Goal: Task Accomplishment & Management: Manage account settings

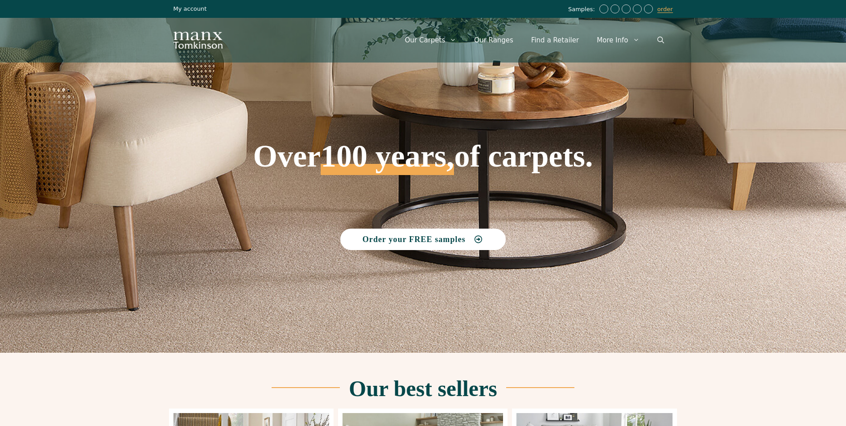
click at [188, 7] on link "My account" at bounding box center [190, 8] width 33 height 7
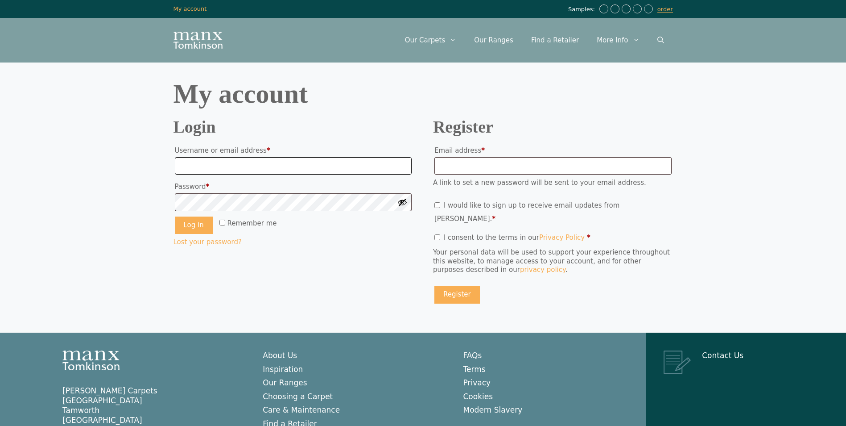
click at [241, 166] on input "Username or email address * Required" at bounding box center [293, 166] width 237 height 18
type input "**********"
click at [490, 165] on input "Email address * Required" at bounding box center [553, 166] width 237 height 18
type input "**********"
click at [282, 164] on input "**********" at bounding box center [293, 166] width 237 height 18
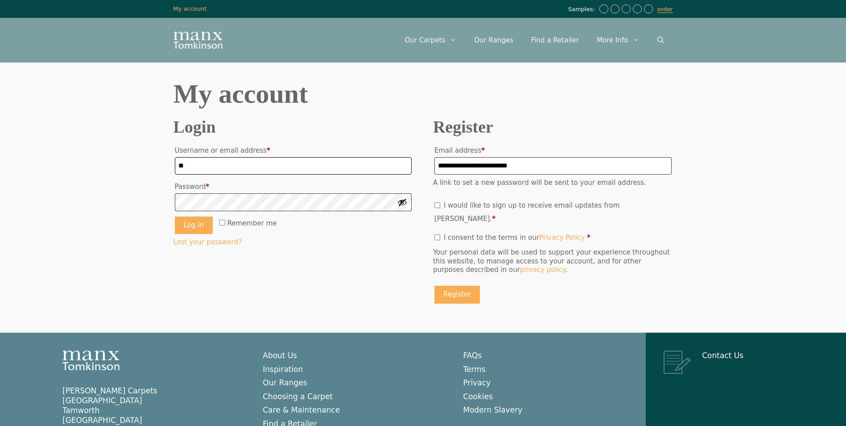
type input "*"
type input "**********"
click at [202, 228] on button "Log in" at bounding box center [194, 225] width 38 height 18
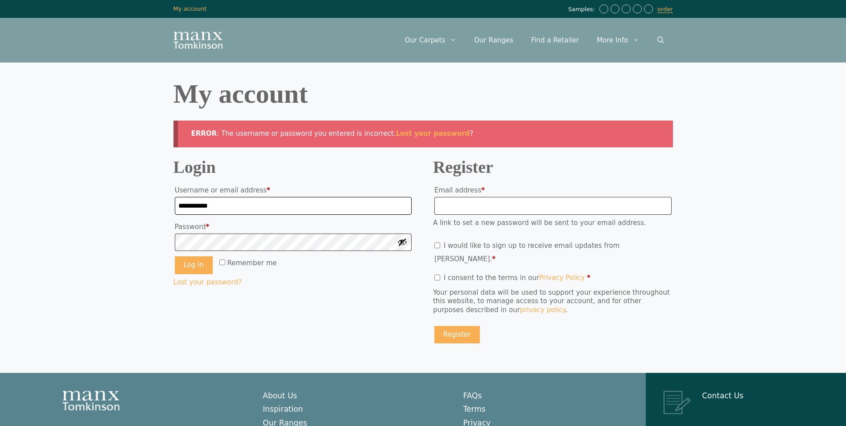
click at [270, 208] on input "**********" at bounding box center [293, 206] width 237 height 18
type input "*"
click at [259, 204] on input "Username or email address * Required" at bounding box center [293, 206] width 237 height 18
type input "**********"
click at [490, 207] on input "Email address * Required" at bounding box center [553, 206] width 237 height 18
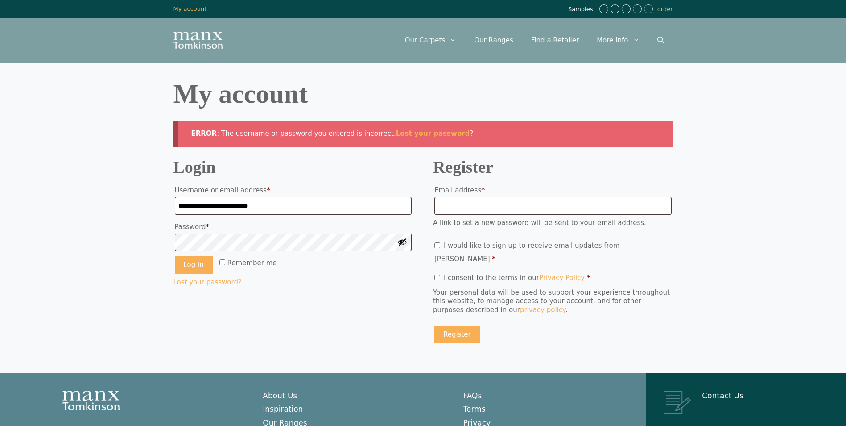
drag, startPoint x: 490, startPoint y: 206, endPoint x: 345, endPoint y: 306, distance: 176.5
click at [345, 306] on div "**********" at bounding box center [424, 258] width 500 height 194
click at [197, 267] on button "Log in" at bounding box center [194, 265] width 38 height 18
click at [277, 207] on input "**********" at bounding box center [293, 206] width 237 height 18
type input "*"
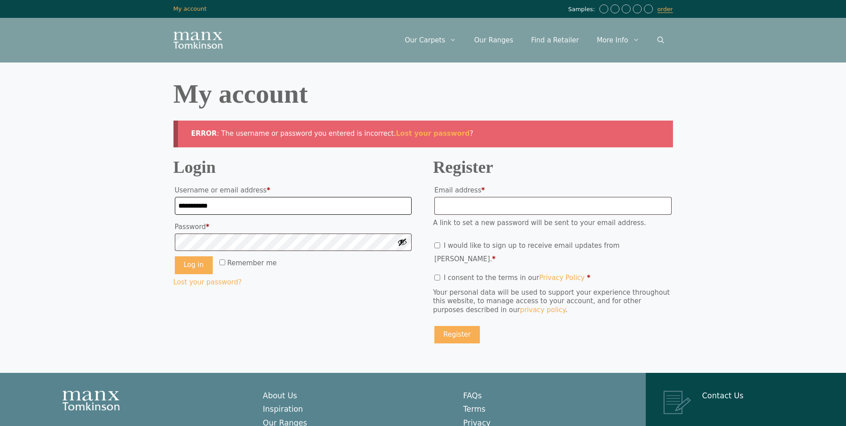
type input "**********"
click at [196, 266] on button "Log in" at bounding box center [194, 265] width 38 height 18
click at [467, 205] on input "Email address * Required" at bounding box center [553, 206] width 237 height 18
type input "**********"
click at [459, 326] on button "Register" at bounding box center [458, 335] width 46 height 18
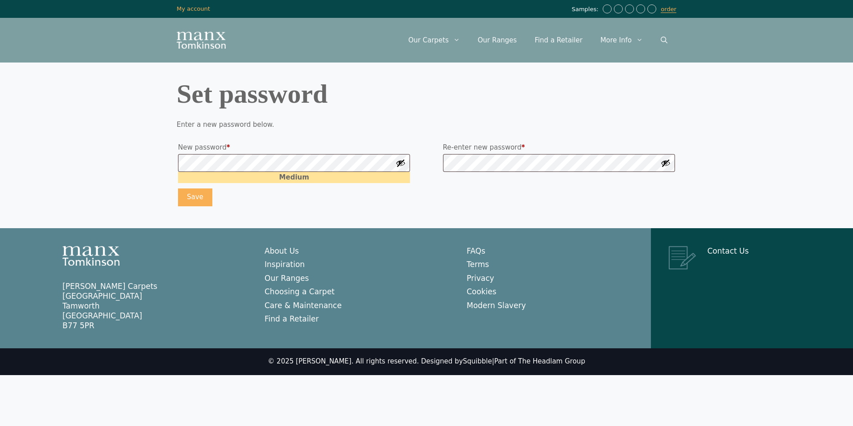
click at [327, 121] on p "Enter a new password below." at bounding box center [427, 124] width 500 height 9
click at [401, 162] on button "Show password" at bounding box center [401, 163] width 10 height 10
click at [362, 134] on form "Enter a new password below. New password * Required Medium Re-enter new passwor…" at bounding box center [427, 163] width 500 height 87
click at [296, 127] on p "Enter a new password below." at bounding box center [427, 124] width 500 height 9
click at [187, 195] on button "Save" at bounding box center [195, 197] width 34 height 18
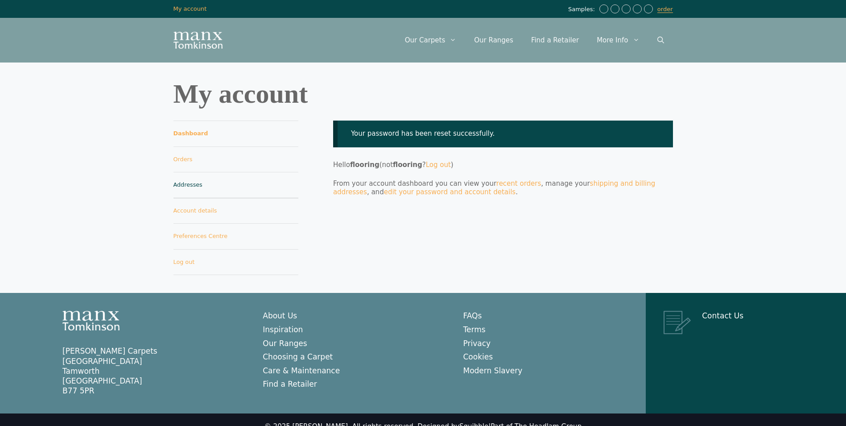
click at [190, 184] on link "Addresses" at bounding box center [236, 185] width 125 height 26
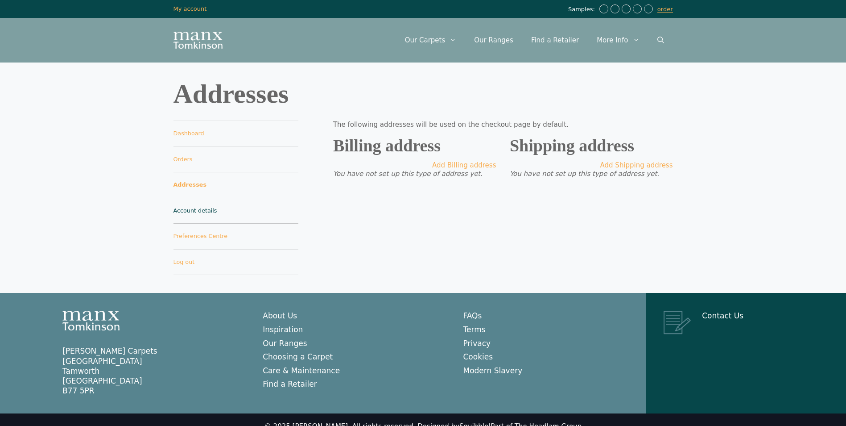
click at [208, 210] on link "Account details" at bounding box center [236, 211] width 125 height 26
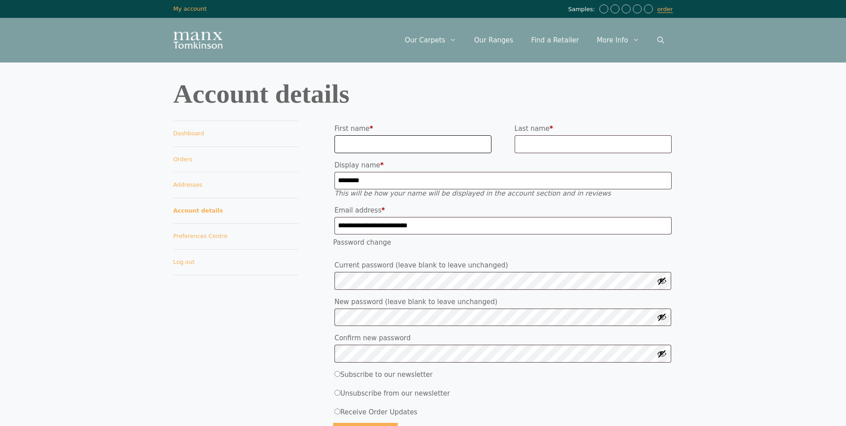
click at [451, 143] on input "First name *" at bounding box center [413, 144] width 157 height 18
type input "****"
type input "******"
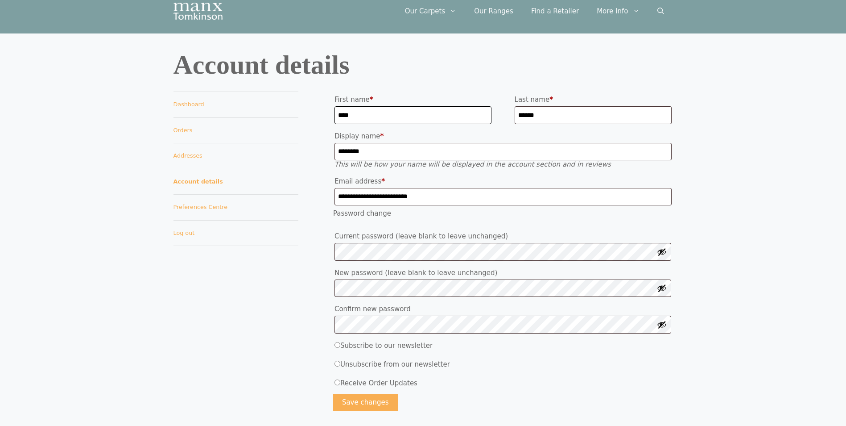
scroll to position [45, 0]
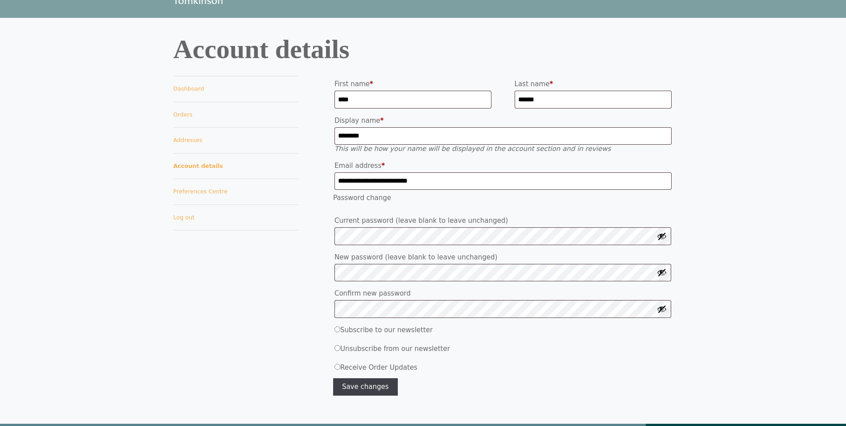
click at [365, 387] on button "Save changes" at bounding box center [365, 387] width 65 height 18
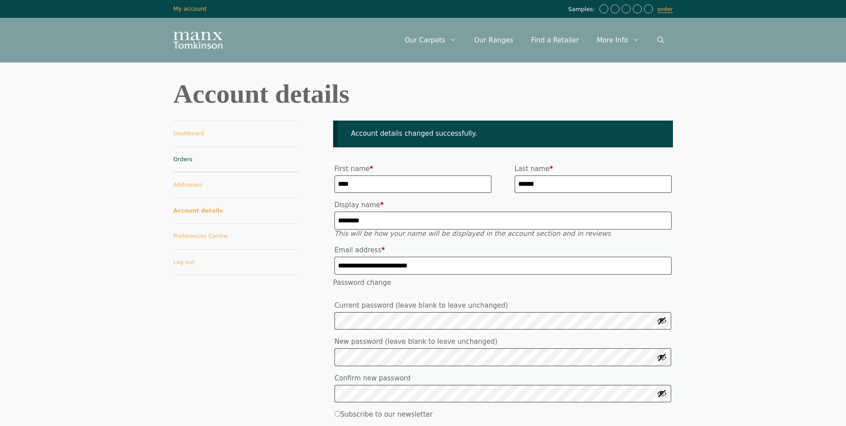
click at [184, 155] on link "Orders" at bounding box center [236, 160] width 125 height 26
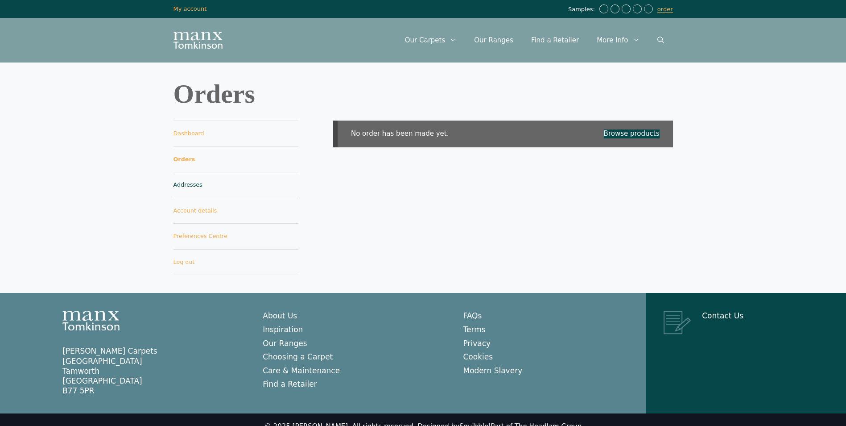
click at [199, 184] on link "Addresses" at bounding box center [236, 185] width 125 height 26
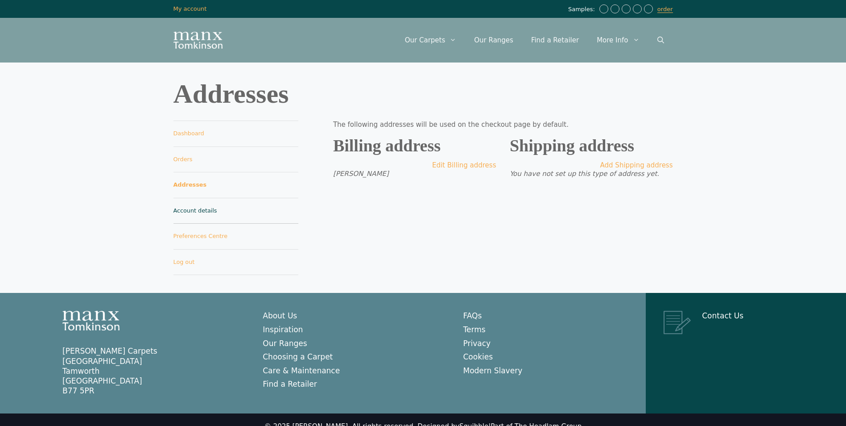
click at [208, 211] on link "Account details" at bounding box center [236, 211] width 125 height 26
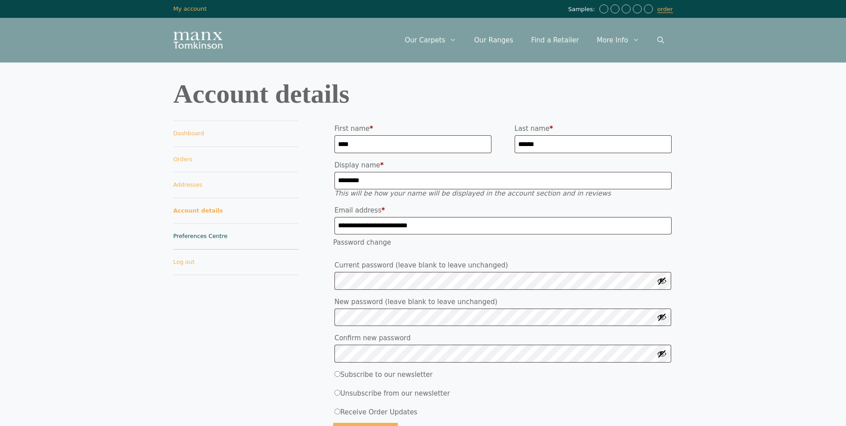
click at [216, 236] on link "Preferences Centre" at bounding box center [236, 237] width 125 height 26
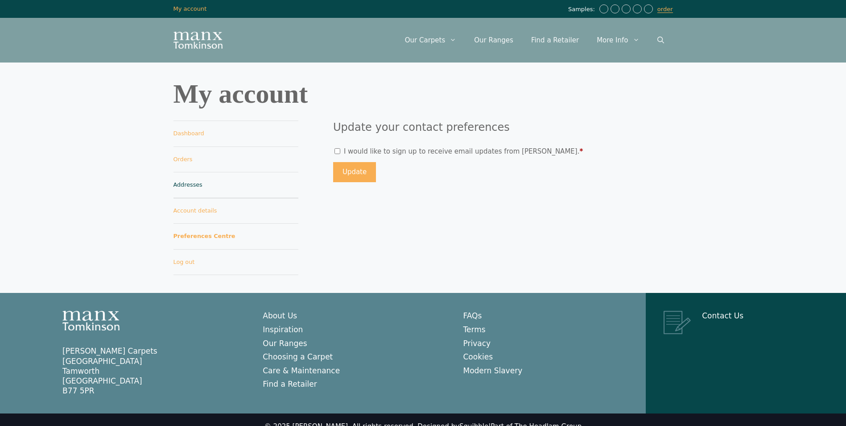
click at [189, 183] on link "Addresses" at bounding box center [236, 185] width 125 height 26
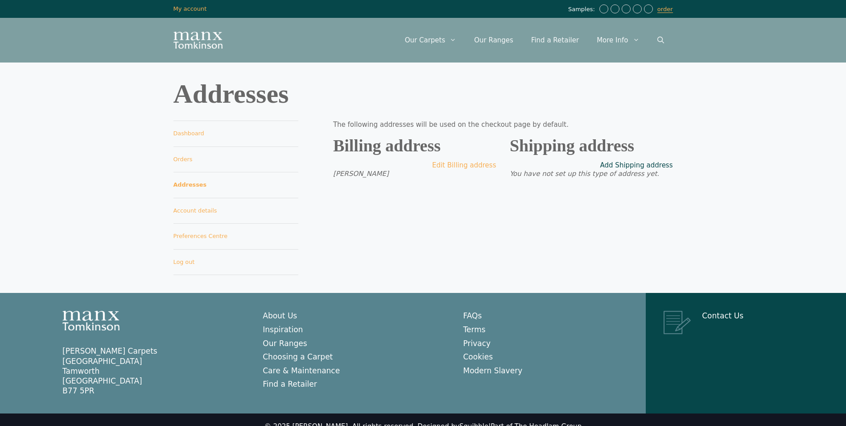
click at [663, 163] on link "Add Shipping address" at bounding box center [637, 165] width 73 height 9
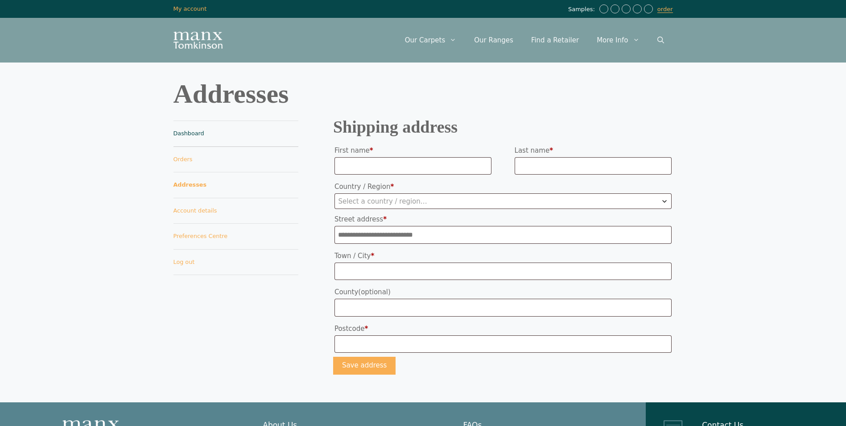
click at [193, 135] on link "Dashboard" at bounding box center [236, 134] width 125 height 26
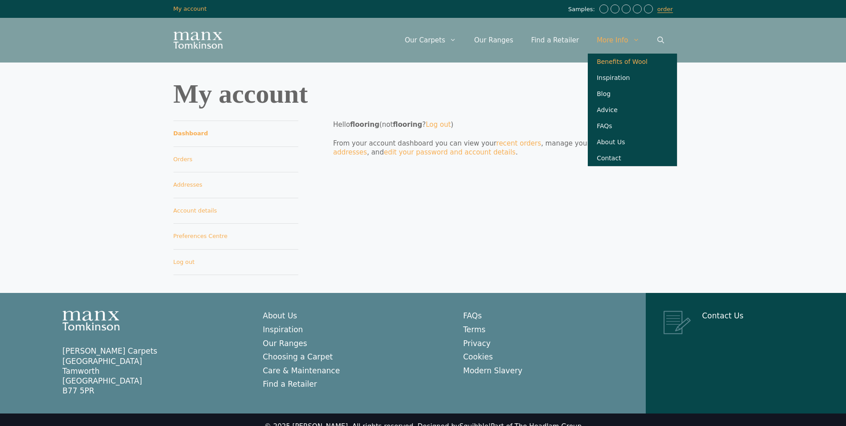
click at [630, 61] on link "Benefits of Wool" at bounding box center [632, 62] width 89 height 16
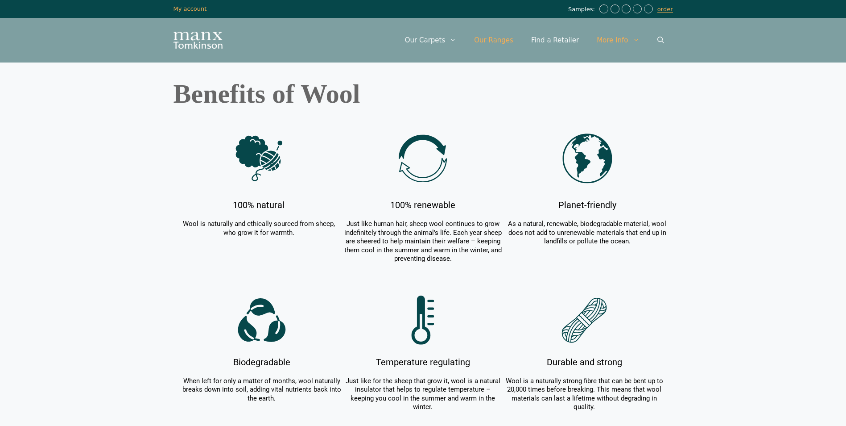
click at [505, 37] on link "Our Ranges" at bounding box center [493, 40] width 57 height 27
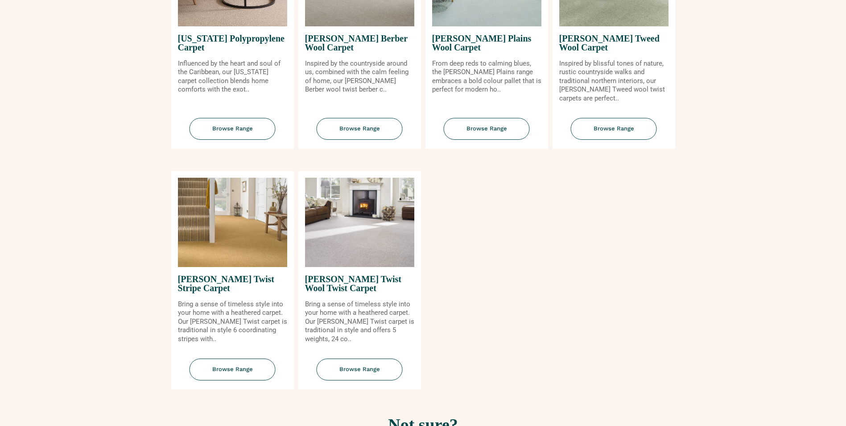
scroll to position [1071, 0]
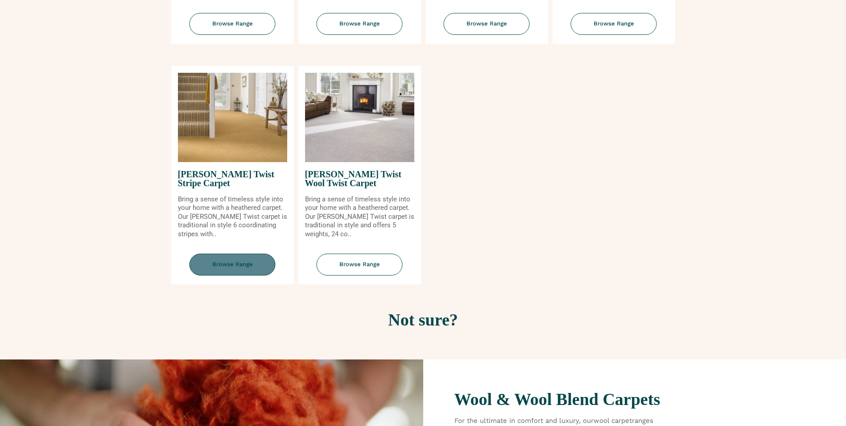
click at [226, 262] on span "Browse Range" at bounding box center [233, 264] width 86 height 22
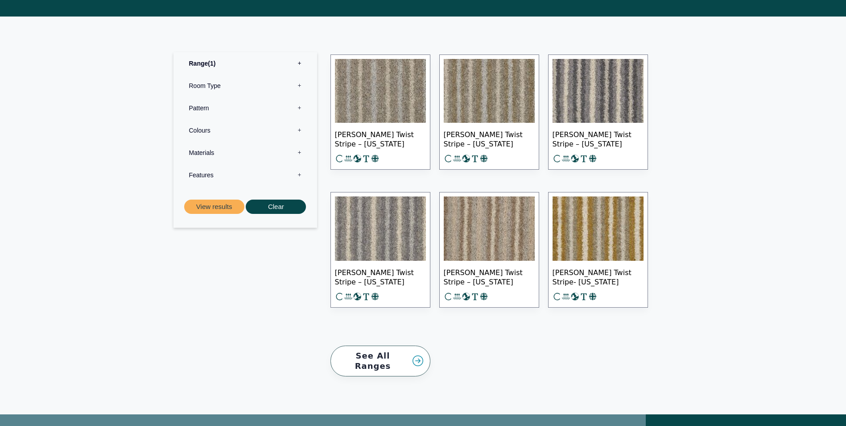
scroll to position [265, 0]
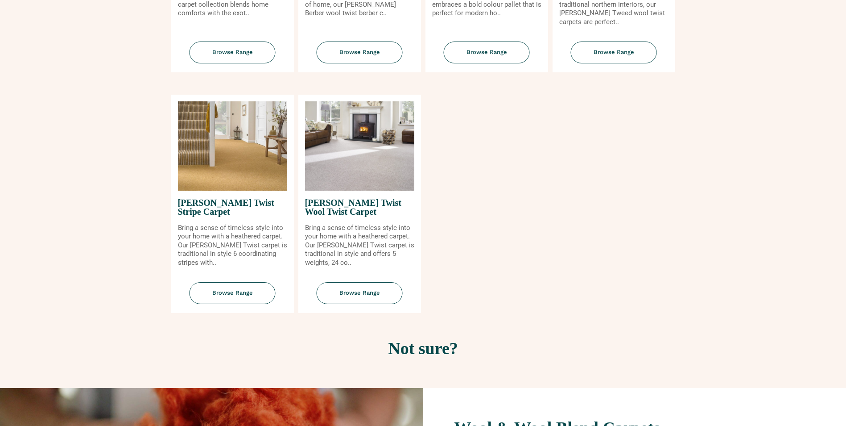
scroll to position [1026, 0]
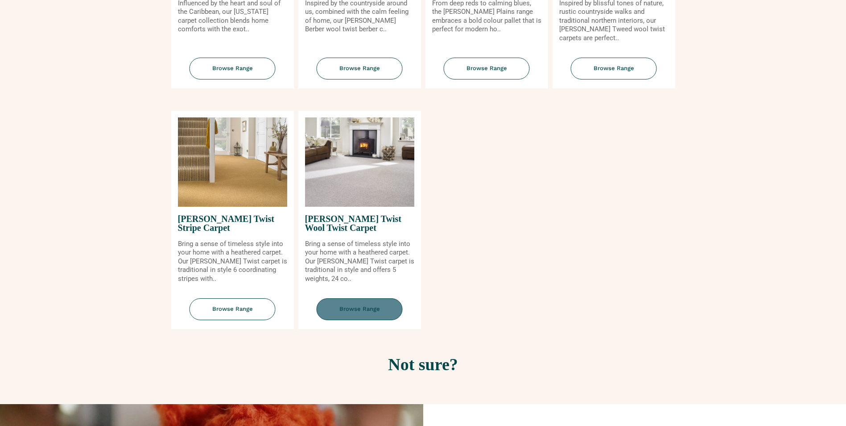
click at [380, 307] on span "Browse Range" at bounding box center [360, 309] width 86 height 22
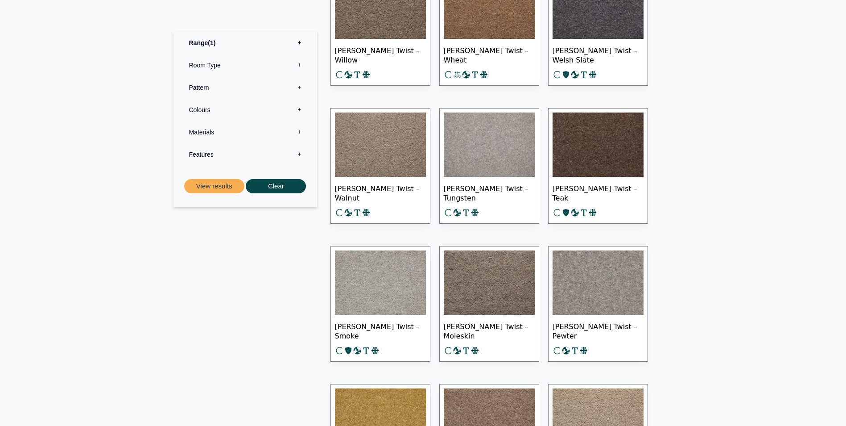
scroll to position [491, 0]
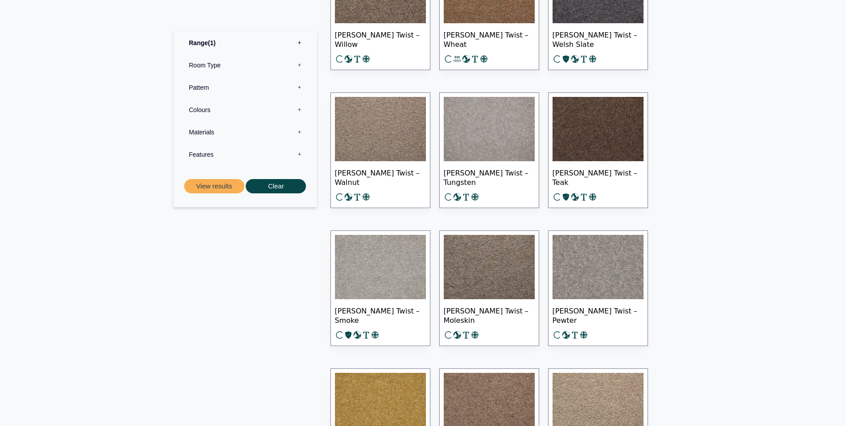
click at [382, 285] on img at bounding box center [380, 267] width 91 height 64
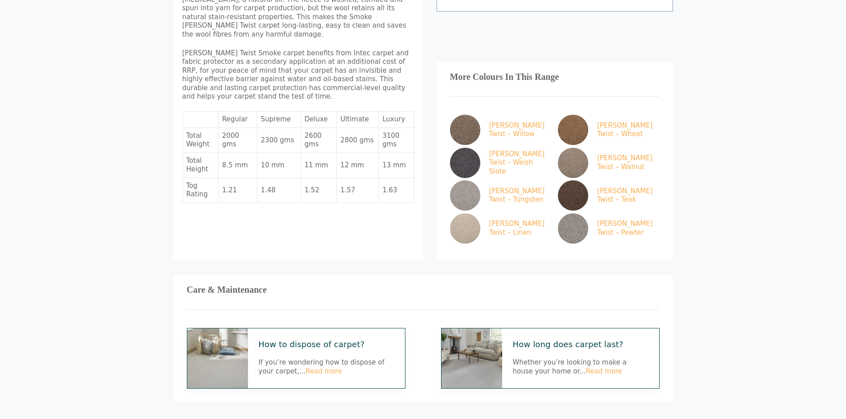
scroll to position [446, 0]
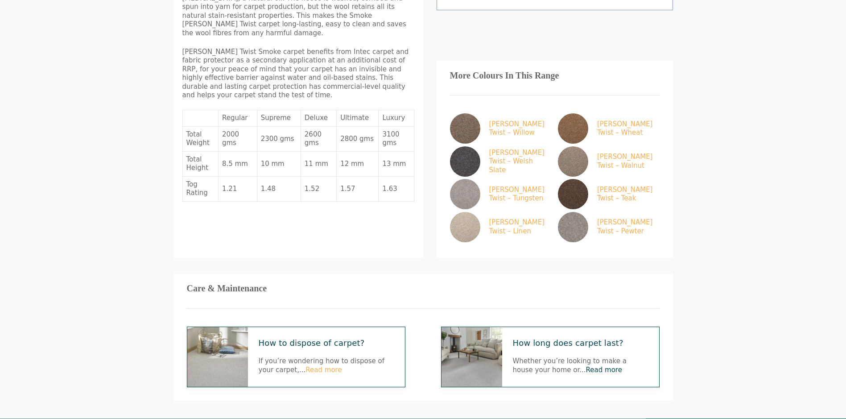
click at [586, 366] on link "Read more" at bounding box center [604, 370] width 36 height 8
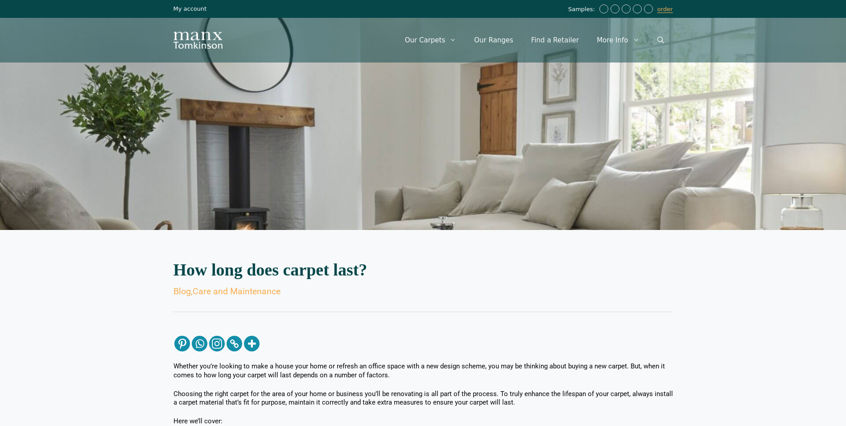
click at [188, 12] on link "My account" at bounding box center [190, 8] width 33 height 7
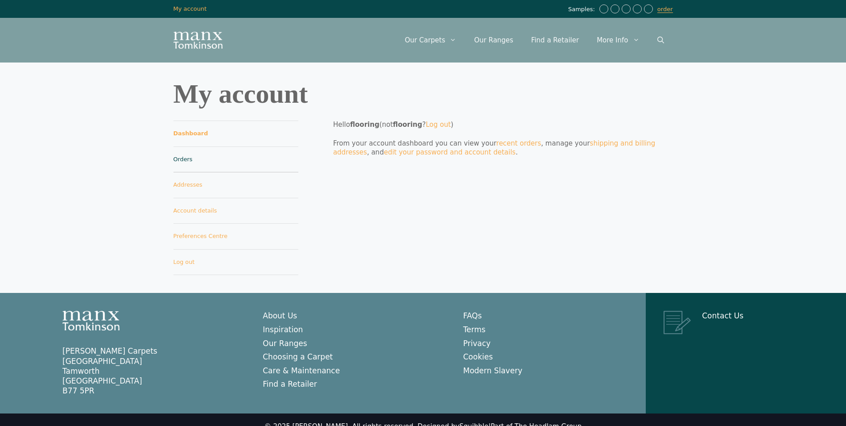
click at [186, 157] on link "Orders" at bounding box center [236, 160] width 125 height 26
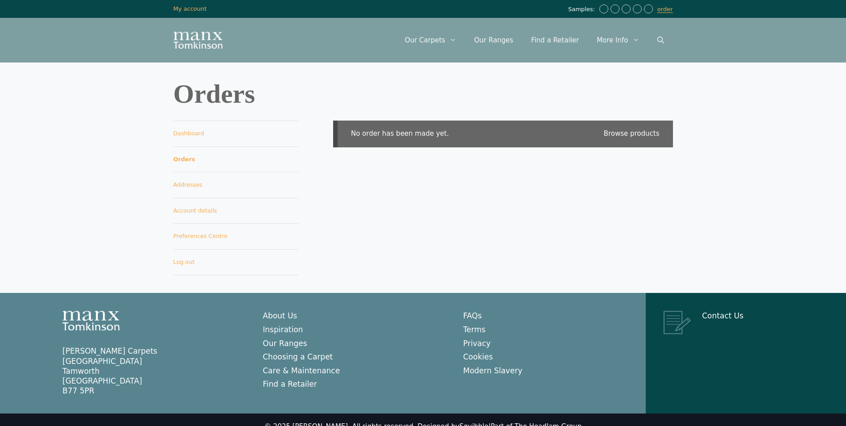
click at [640, 133] on link "Browse products" at bounding box center [632, 133] width 56 height 9
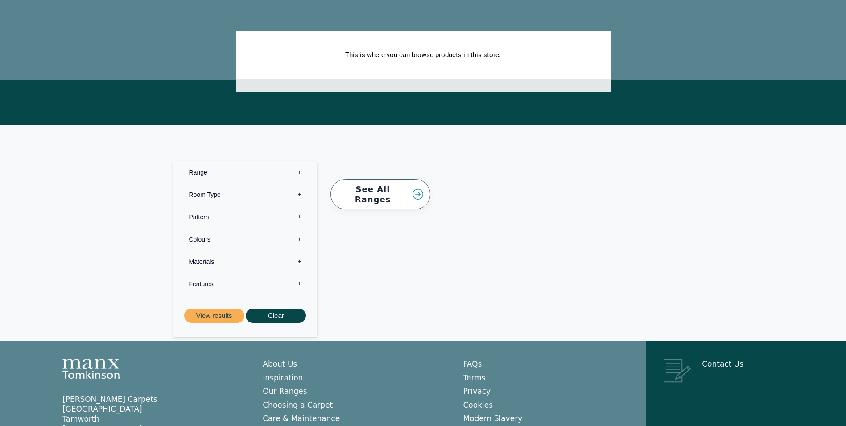
scroll to position [178, 0]
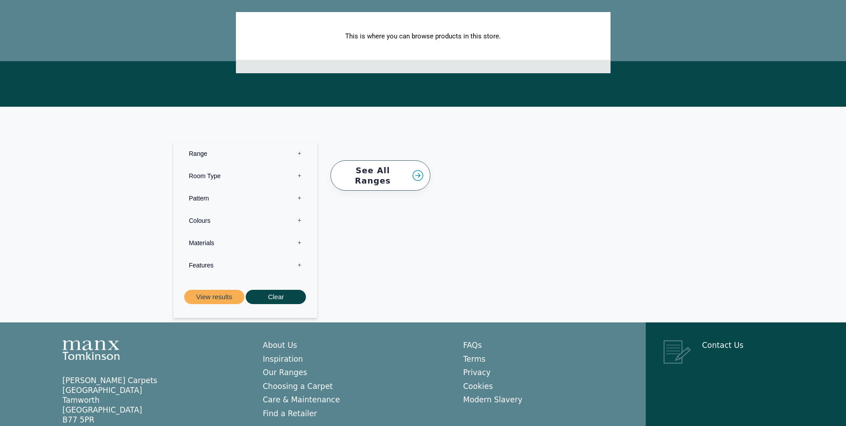
click at [298, 153] on label "Range 0" at bounding box center [245, 153] width 130 height 22
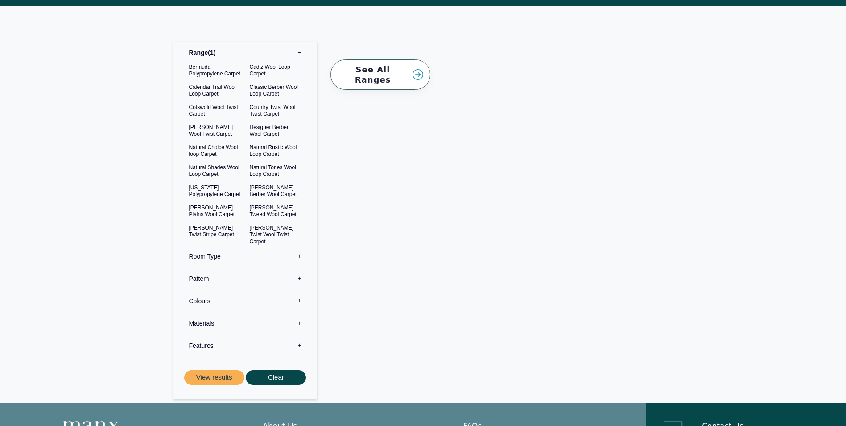
scroll to position [312, 0]
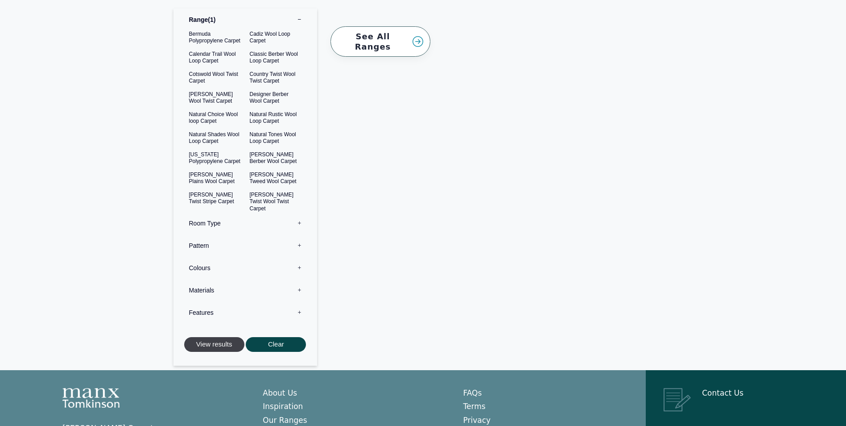
click at [218, 344] on button "View results" at bounding box center [214, 344] width 60 height 15
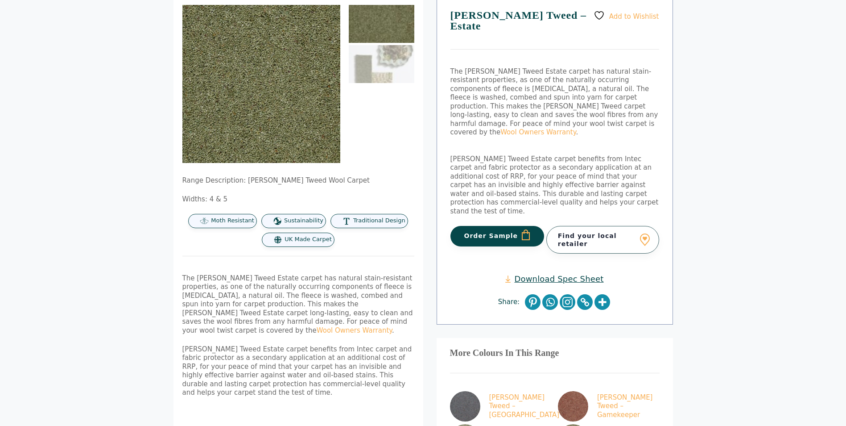
scroll to position [89, 0]
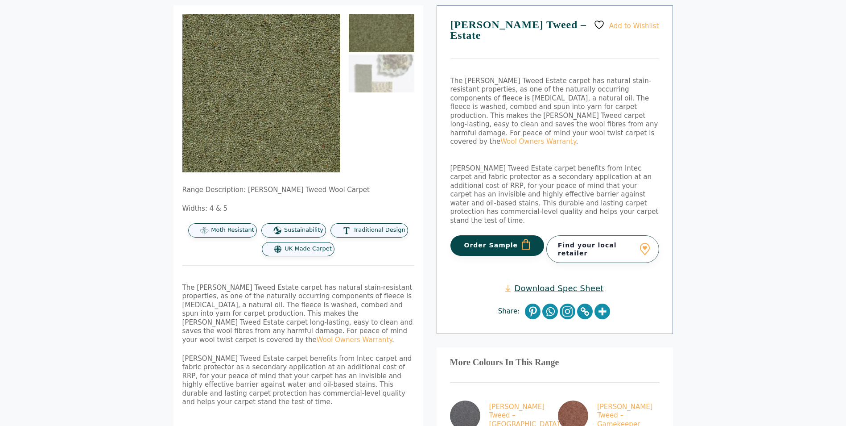
click at [238, 232] on span "Moth Resistant" at bounding box center [232, 230] width 43 height 8
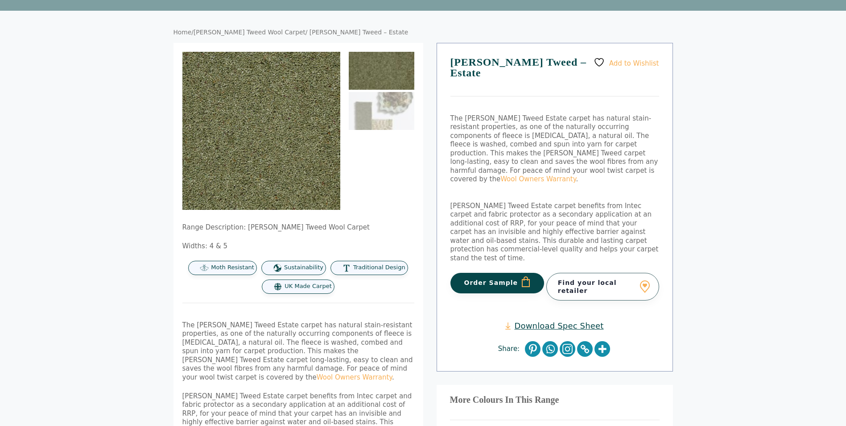
scroll to position [0, 0]
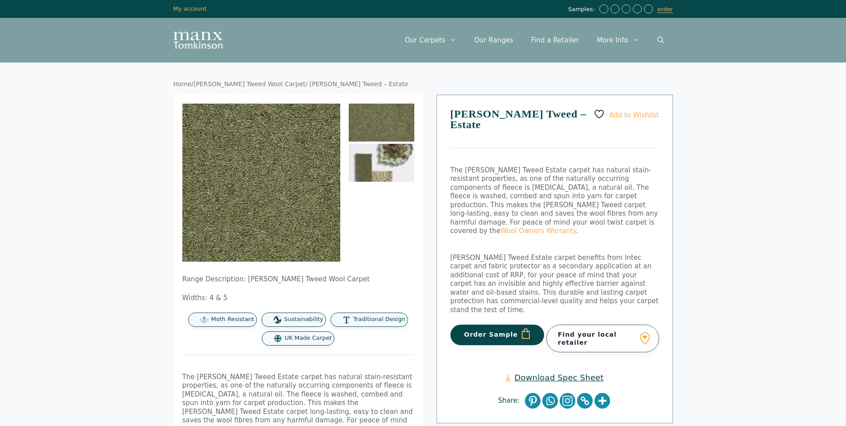
click at [386, 161] on img at bounding box center [382, 163] width 66 height 38
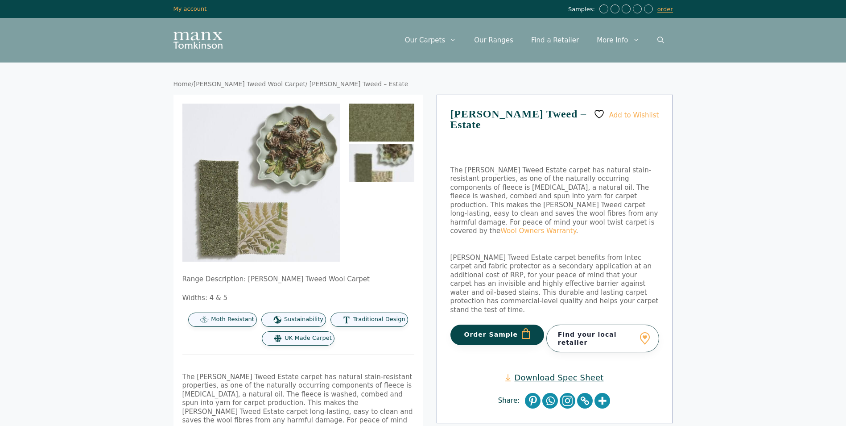
click at [395, 120] on img at bounding box center [382, 123] width 66 height 38
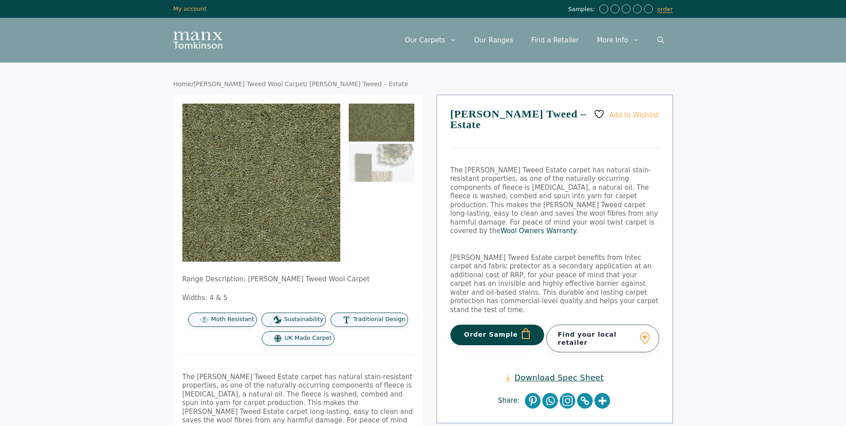
click at [501, 227] on link "Wool Owners Warranty" at bounding box center [538, 231] width 75 height 8
